Goal: Transaction & Acquisition: Purchase product/service

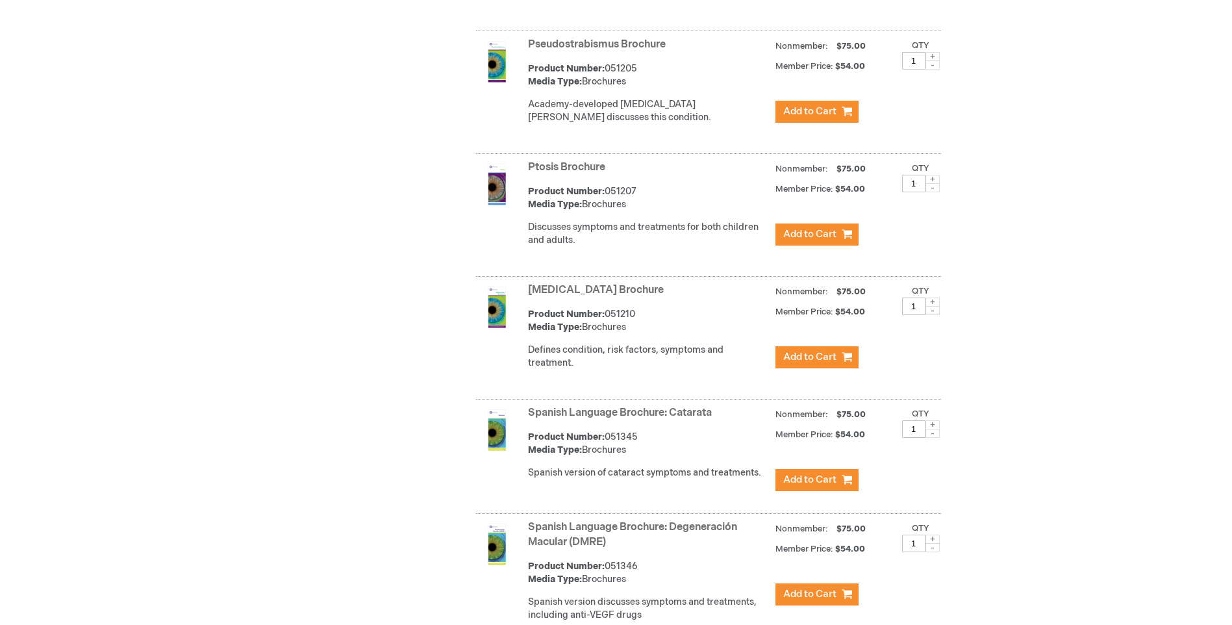
scroll to position [3653, 0]
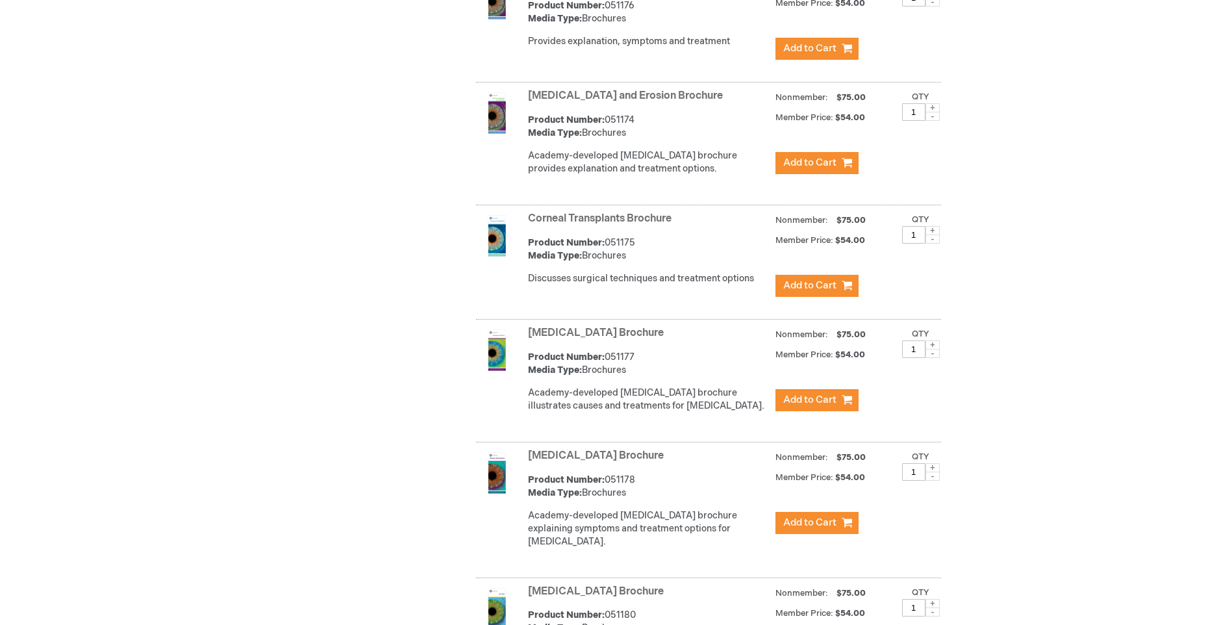
scroll to position [937, 0]
